Goal: Transaction & Acquisition: Book appointment/travel/reservation

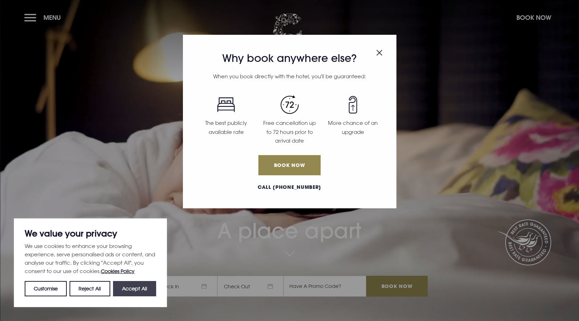
click at [132, 289] on button "Accept All" at bounding box center [134, 288] width 43 height 15
checkbox input "true"
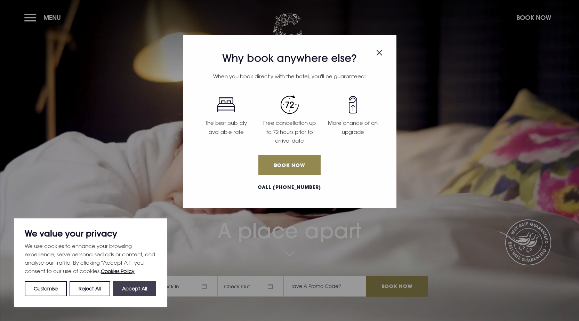
checkbox input "true"
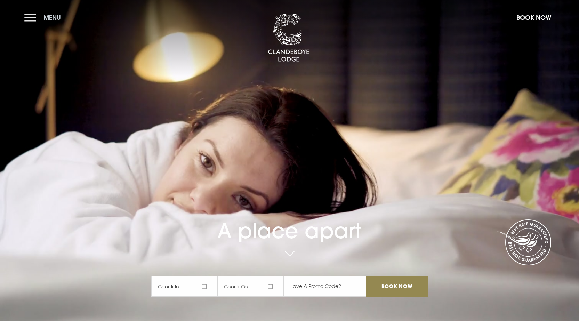
click at [32, 17] on button "Menu" at bounding box center [44, 17] width 40 height 15
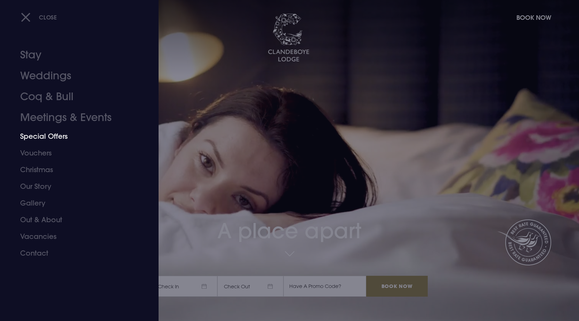
click at [47, 134] on link "Special Offers" at bounding box center [75, 136] width 110 height 17
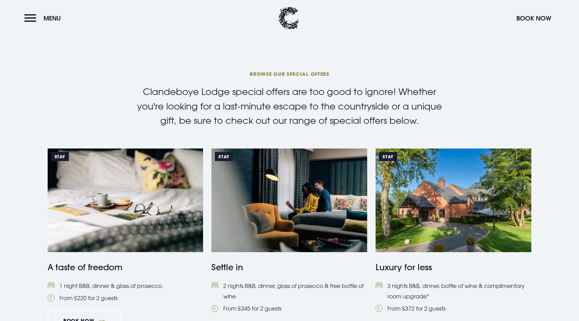
scroll to position [244, 0]
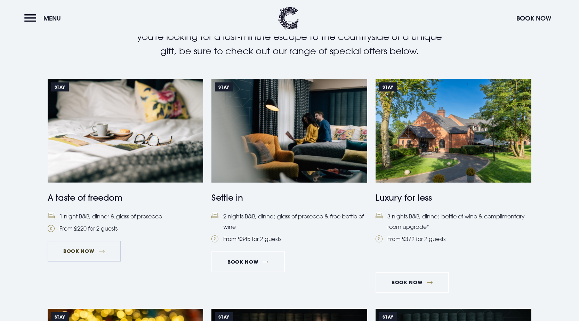
click at [81, 249] on link "Book Now" at bounding box center [84, 251] width 73 height 21
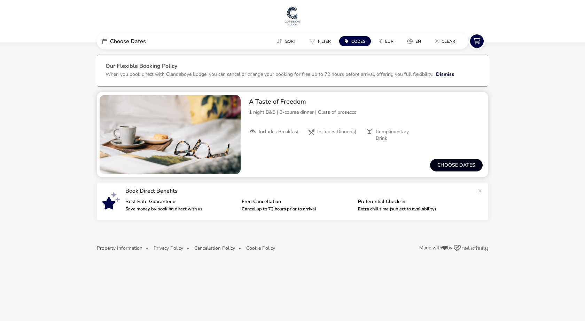
click at [455, 165] on button "Choose dates" at bounding box center [456, 165] width 53 height 13
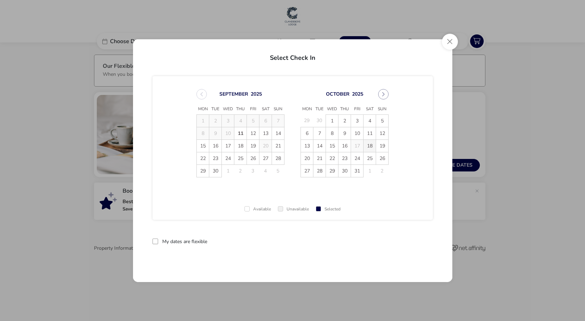
click at [370, 144] on span "18" at bounding box center [369, 146] width 12 height 12
click at [421, 239] on button "reset" at bounding box center [418, 242] width 27 height 16
click at [370, 143] on span "18" at bounding box center [369, 146] width 12 height 12
click at [157, 241] on div at bounding box center [155, 242] width 6 height 6
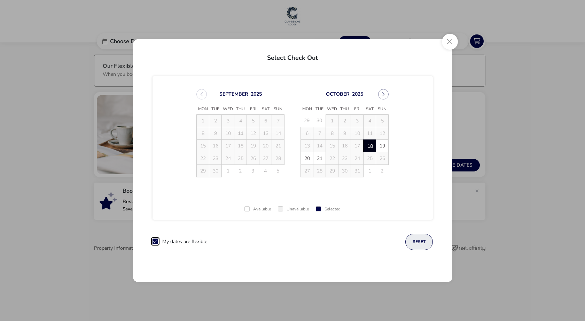
click at [423, 244] on button "reset" at bounding box center [418, 242] width 27 height 16
click at [246, 209] on span at bounding box center [246, 208] width 5 height 5
click at [244, 209] on span at bounding box center [246, 208] width 5 height 5
click at [449, 40] on button "Close" at bounding box center [450, 42] width 16 height 16
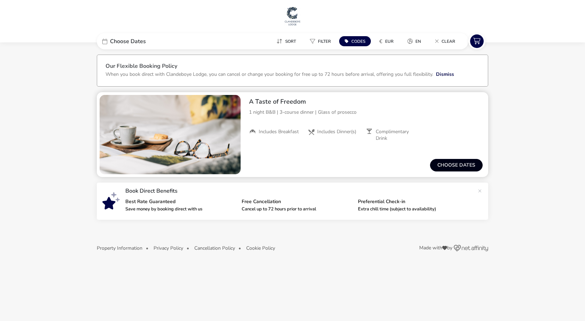
click at [457, 165] on button "Choose dates" at bounding box center [456, 165] width 53 height 13
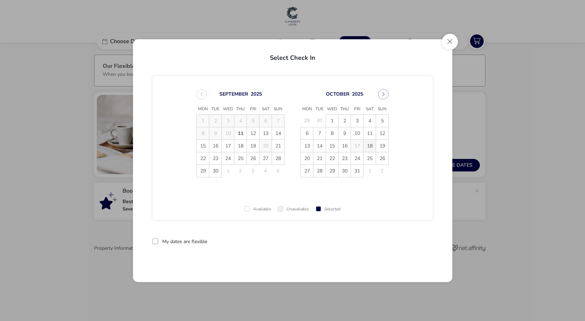
click at [371, 145] on span "18" at bounding box center [369, 146] width 12 height 12
click at [418, 241] on button "reset" at bounding box center [418, 242] width 27 height 16
click at [370, 146] on span "18" at bounding box center [369, 146] width 12 height 12
click at [450, 41] on button "Close" at bounding box center [450, 42] width 16 height 16
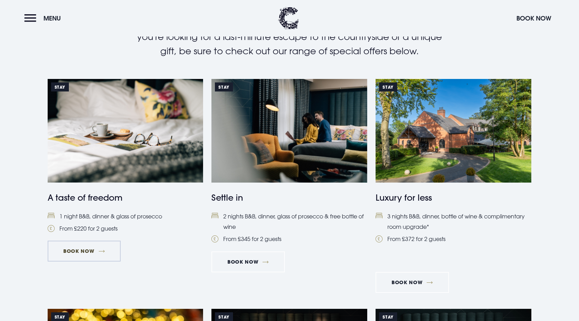
click at [73, 250] on link "Book Now" at bounding box center [84, 251] width 73 height 21
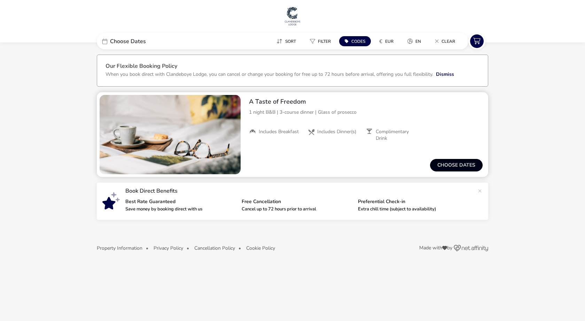
click at [449, 164] on button "Choose dates" at bounding box center [456, 165] width 53 height 13
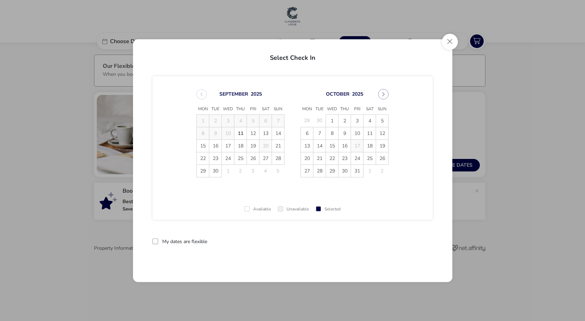
click at [245, 210] on span at bounding box center [246, 208] width 5 height 5
click at [370, 146] on span "18" at bounding box center [369, 146] width 12 height 12
click at [156, 242] on div at bounding box center [155, 242] width 6 height 6
click at [415, 241] on button "reset" at bounding box center [418, 242] width 27 height 16
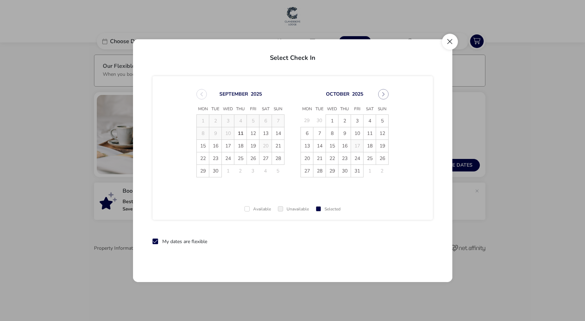
click at [449, 40] on button "Close" at bounding box center [450, 42] width 16 height 16
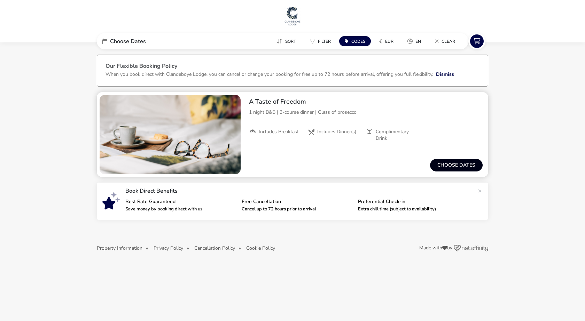
click at [455, 164] on button "Choose dates" at bounding box center [456, 165] width 53 height 13
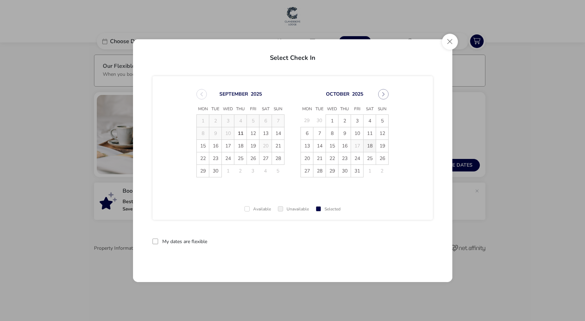
click at [370, 146] on span "18" at bounding box center [369, 146] width 12 height 12
click at [417, 241] on button "reset" at bounding box center [418, 242] width 27 height 16
click at [244, 209] on span at bounding box center [246, 208] width 5 height 5
click at [319, 209] on div "Selected" at bounding box center [328, 209] width 25 height 5
click at [450, 39] on button "Close" at bounding box center [450, 42] width 16 height 16
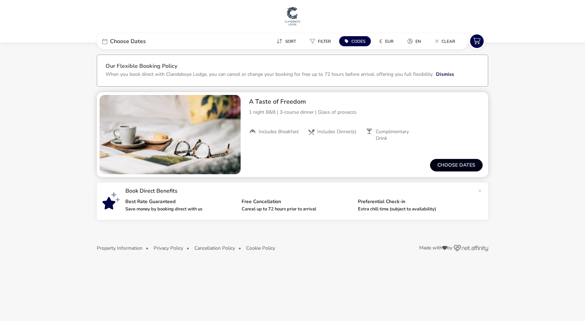
click at [457, 163] on button "Choose dates" at bounding box center [456, 165] width 53 height 13
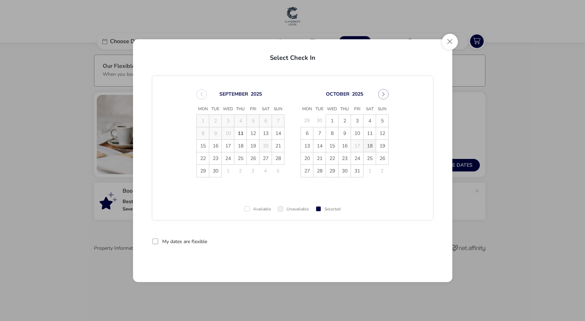
click at [370, 145] on span "18" at bounding box center [369, 146] width 12 height 12
click at [347, 264] on div "[DATE] Mon Tue Wed Thu Fri Sat Sun 1 2 3 4 5 6 7 8 9 10 11 12 13 14 15 16 17 18…" at bounding box center [292, 177] width 319 height 212
click at [423, 243] on button "reset" at bounding box center [418, 242] width 27 height 16
